Goal: Task Accomplishment & Management: Use online tool/utility

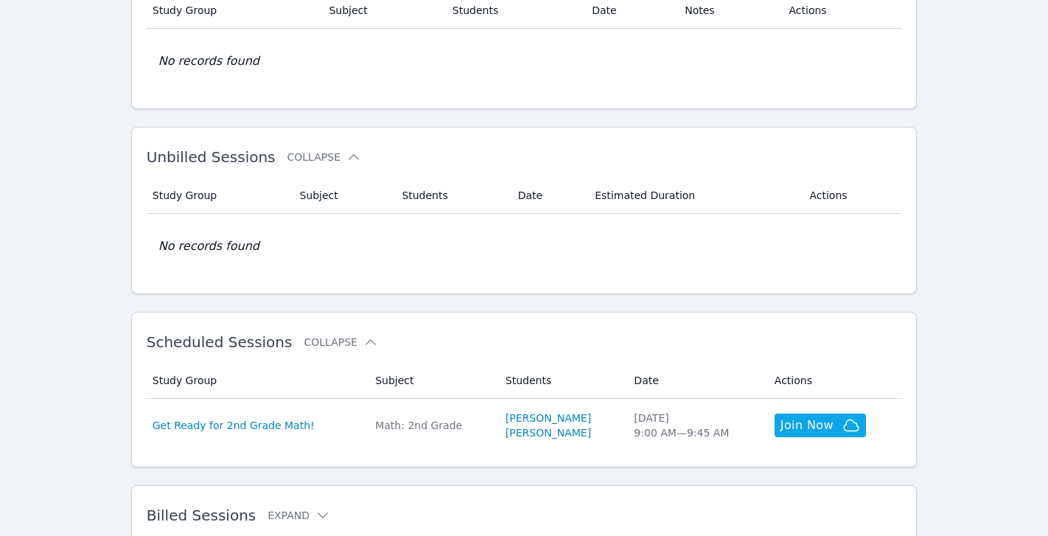
scroll to position [139, 0]
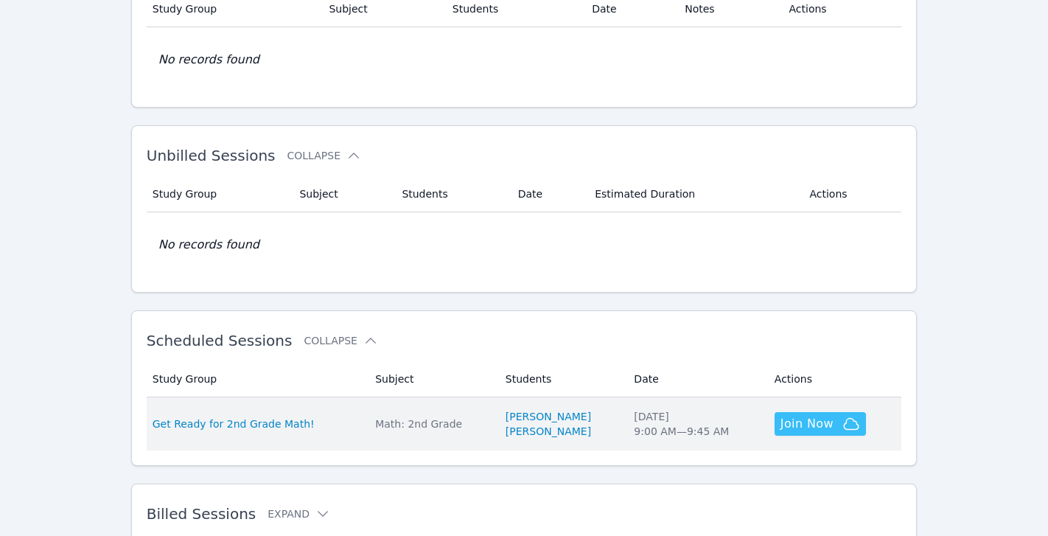
click at [807, 424] on span "Join Now" at bounding box center [806, 424] width 53 height 18
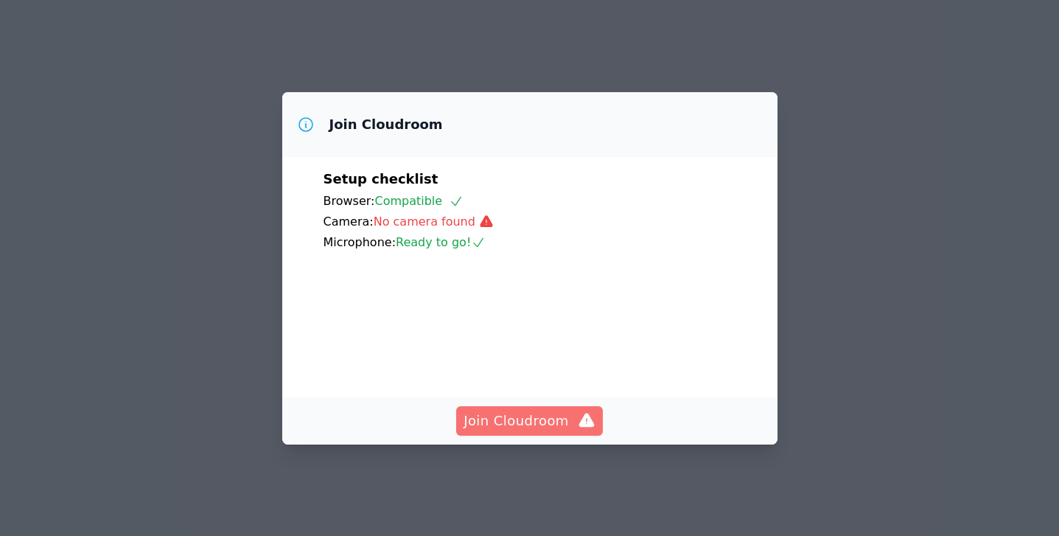
click at [589, 427] on icon "button" at bounding box center [586, 420] width 15 height 14
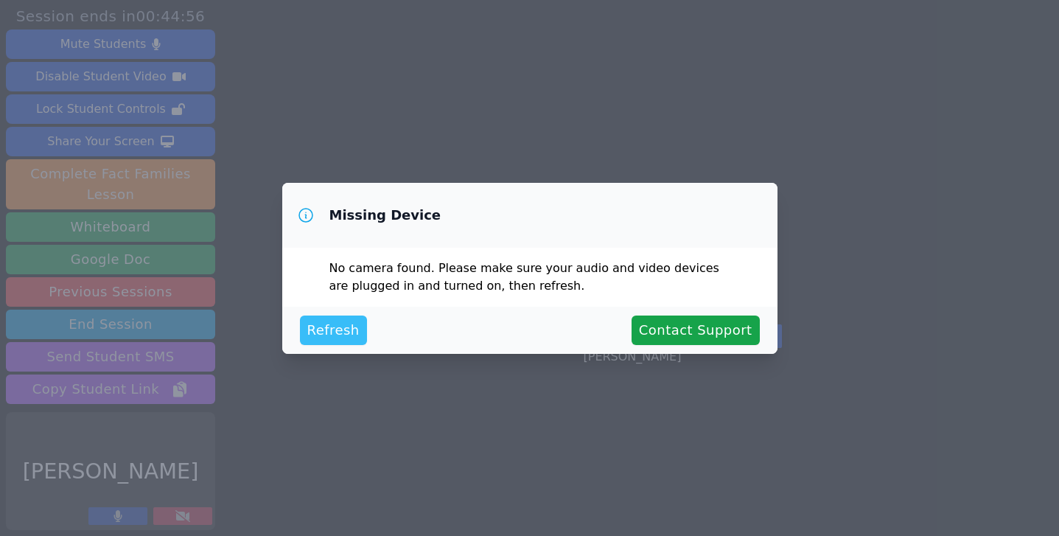
click at [348, 315] on button "Refresh" at bounding box center [333, 329] width 67 height 29
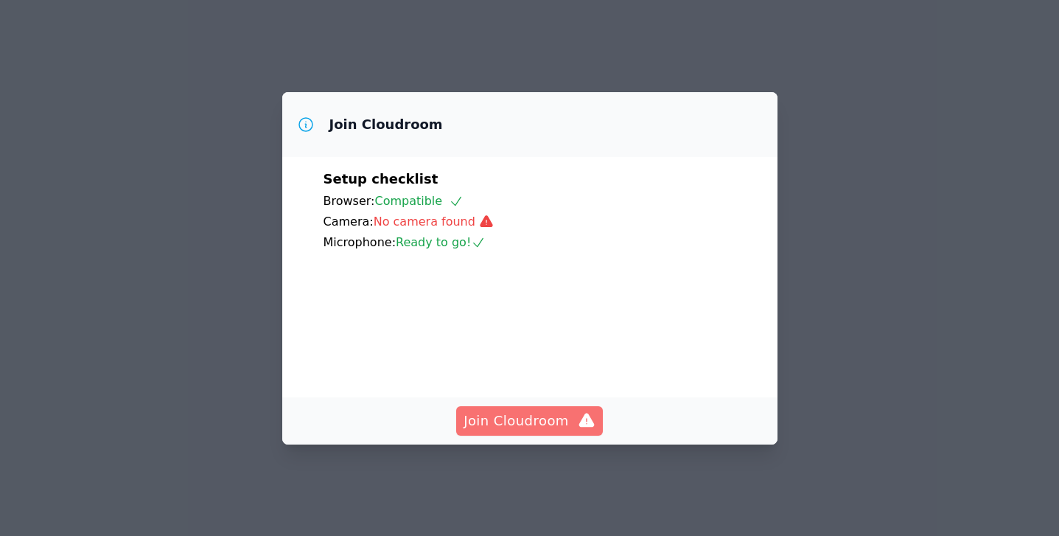
click at [531, 431] on span "Join Cloudroom" at bounding box center [530, 420] width 132 height 21
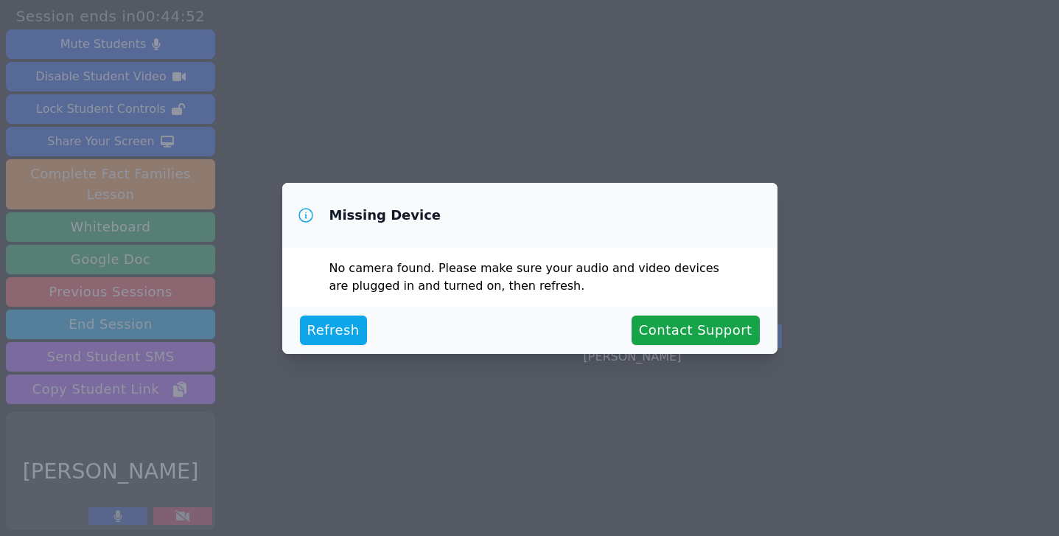
click at [181, 509] on div "Missing Device No camera found . Please make sure your audio and video devices …" at bounding box center [529, 268] width 1059 height 536
click at [183, 516] on div "Missing Device No camera found . Please make sure your audio and video devices …" at bounding box center [529, 268] width 1059 height 536
click at [601, 213] on div "Missing Device" at bounding box center [529, 215] width 495 height 65
drag, startPoint x: 614, startPoint y: 230, endPoint x: 625, endPoint y: 213, distance: 20.2
click at [619, 232] on div "Missing Device" at bounding box center [529, 215] width 495 height 65
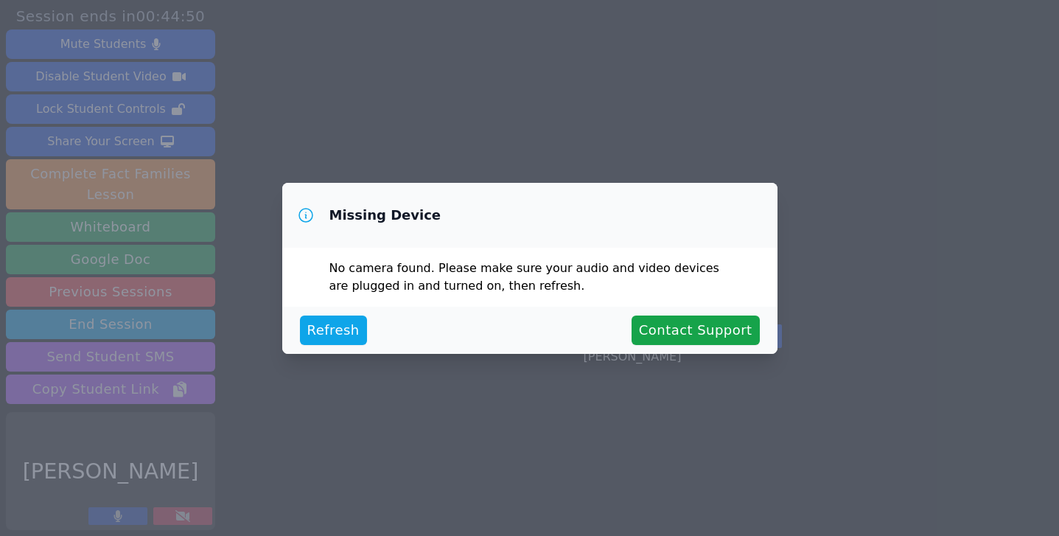
drag, startPoint x: 628, startPoint y: 213, endPoint x: 603, endPoint y: 232, distance: 31.5
click at [622, 228] on div "Missing Device" at bounding box center [529, 215] width 495 height 65
